Goal: Task Accomplishment & Management: Manage account settings

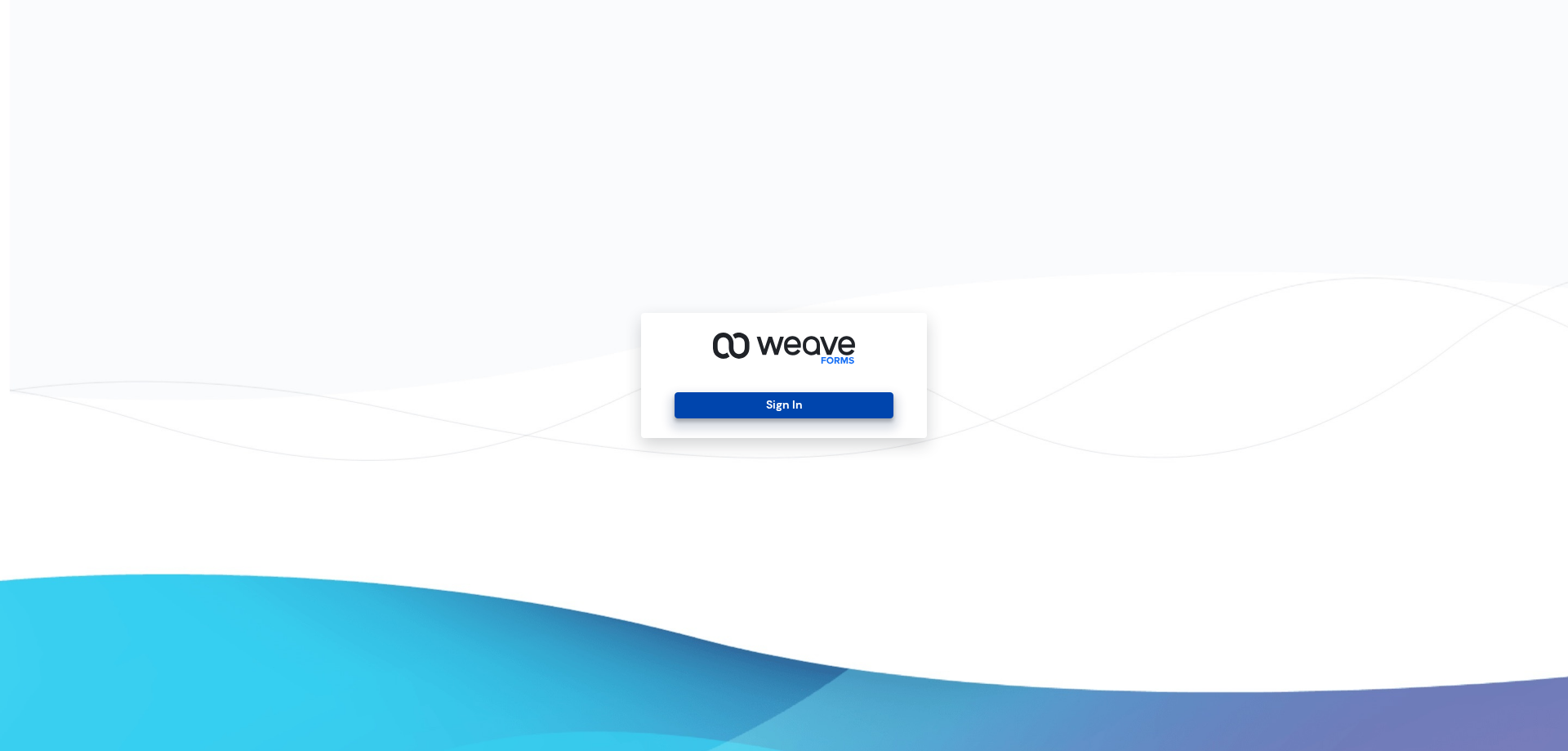
click at [756, 412] on button "Sign In" at bounding box center [784, 405] width 218 height 26
